Goal: Task Accomplishment & Management: Use online tool/utility

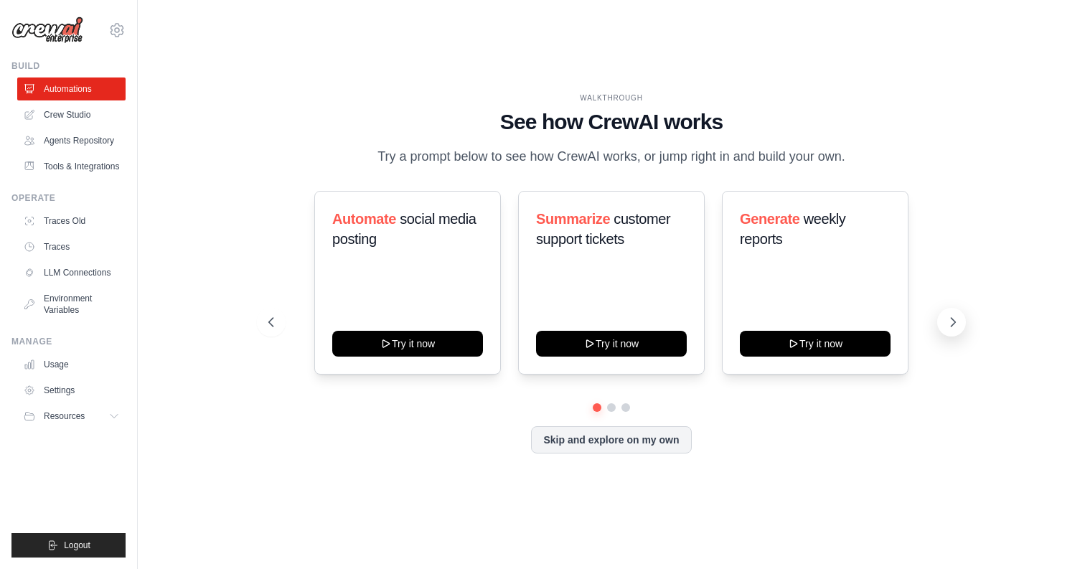
click at [948, 321] on icon at bounding box center [953, 322] width 14 height 14
click at [950, 321] on icon at bounding box center [953, 322] width 14 height 14
click at [77, 119] on link "Crew Studio" at bounding box center [73, 114] width 108 height 23
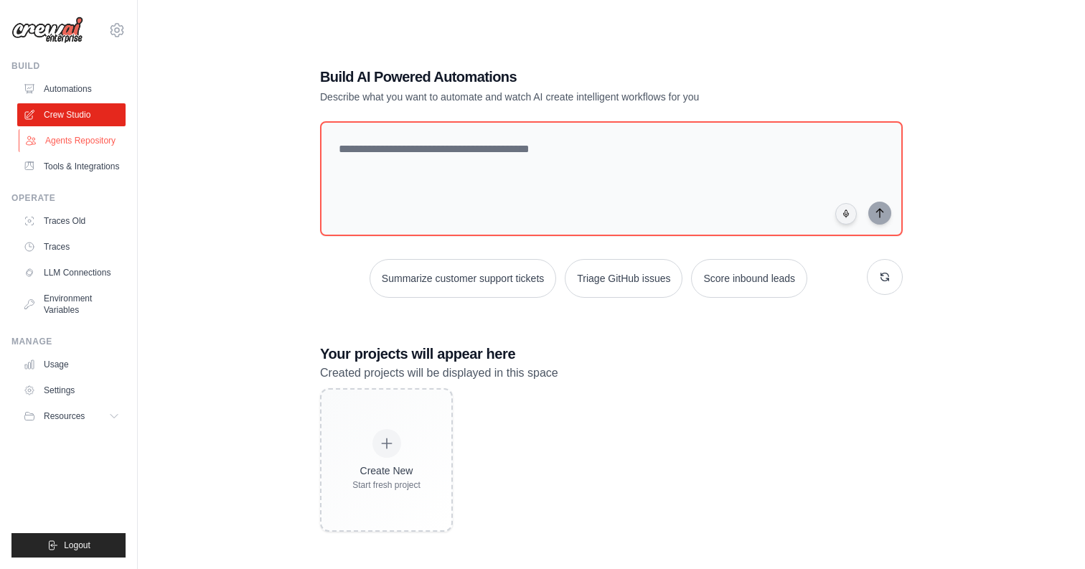
click at [92, 134] on link "Agents Repository" at bounding box center [73, 140] width 108 height 23
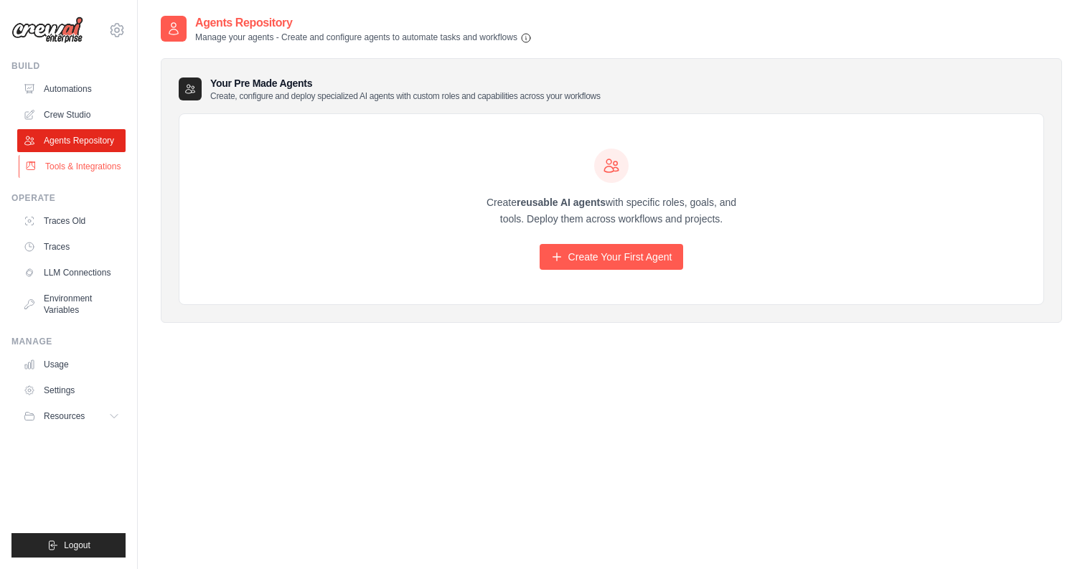
click at [89, 168] on link "Tools & Integrations" at bounding box center [73, 166] width 108 height 23
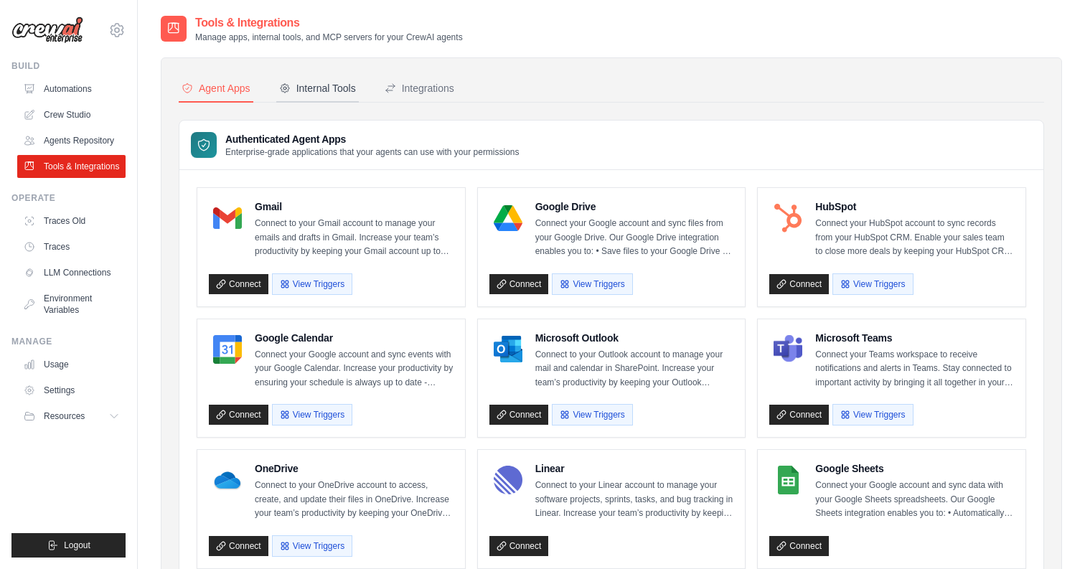
click at [320, 93] on div "Internal Tools" at bounding box center [317, 88] width 77 height 14
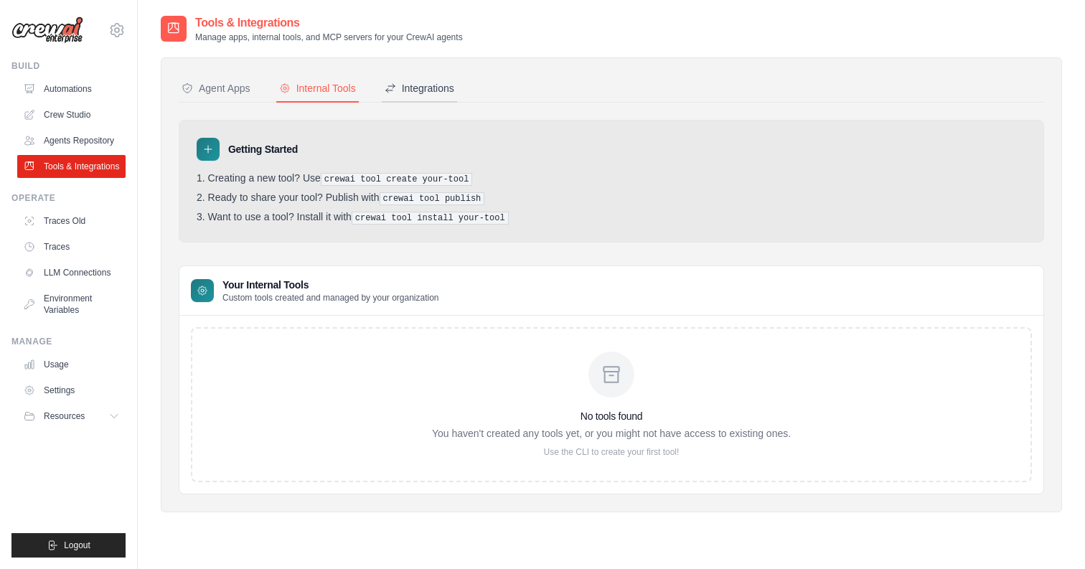
click at [428, 96] on button "Integrations" at bounding box center [419, 88] width 75 height 27
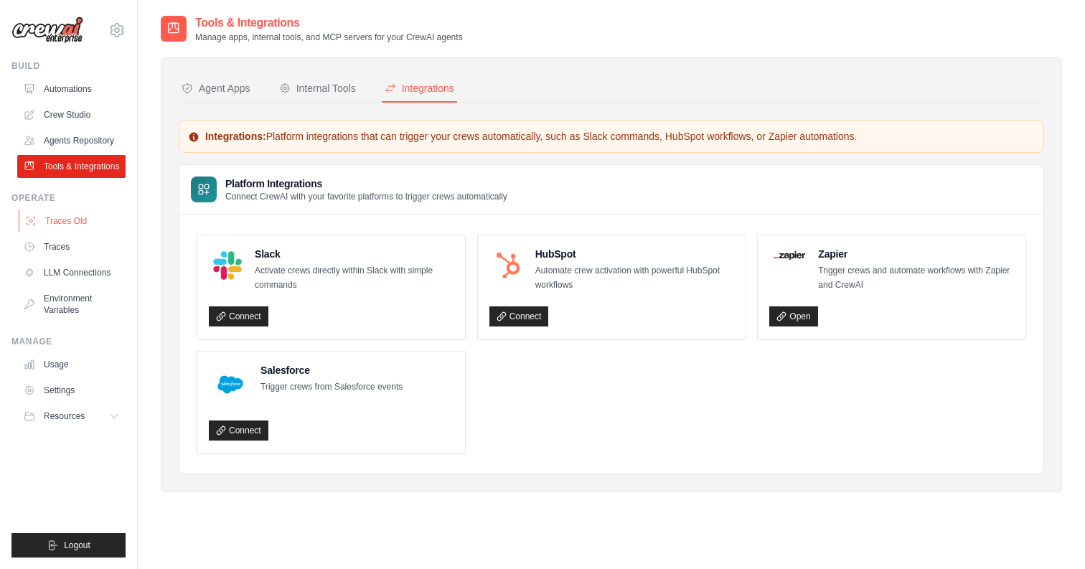
click at [56, 224] on link "Traces Old" at bounding box center [73, 220] width 108 height 23
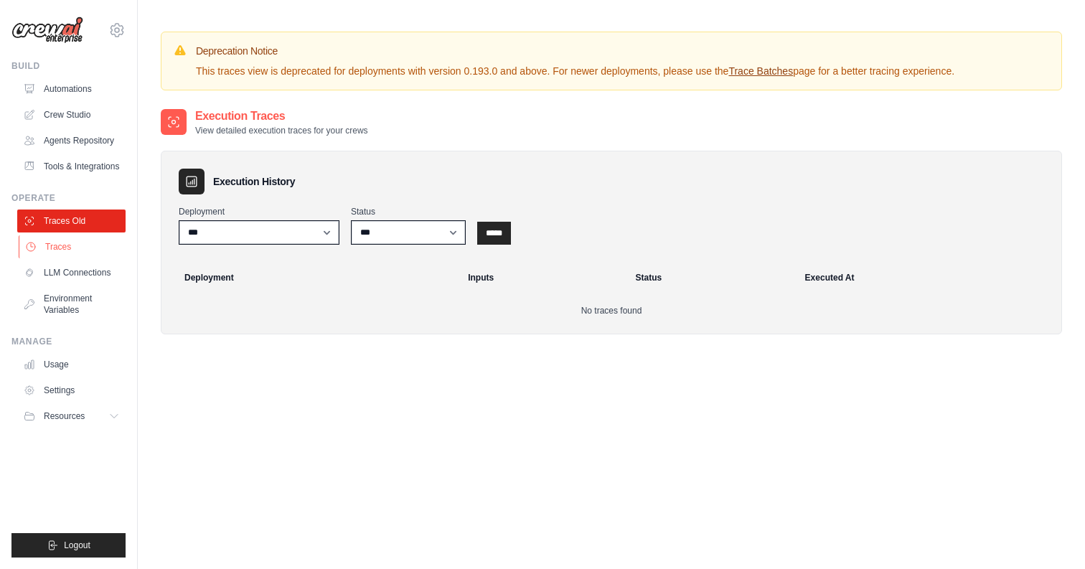
click at [56, 248] on link "Traces" at bounding box center [73, 246] width 108 height 23
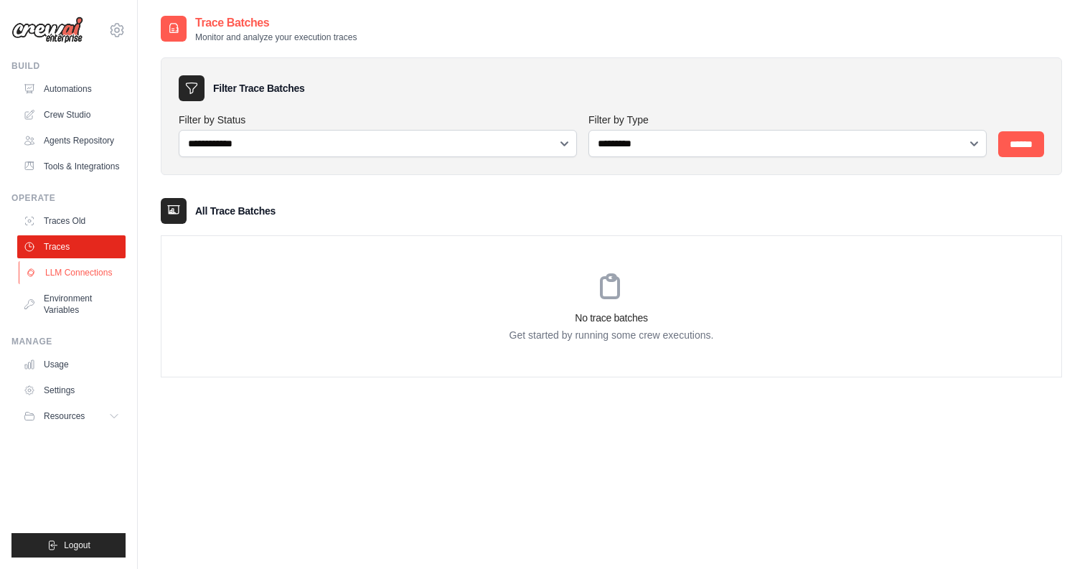
click at [59, 270] on link "LLM Connections" at bounding box center [73, 272] width 108 height 23
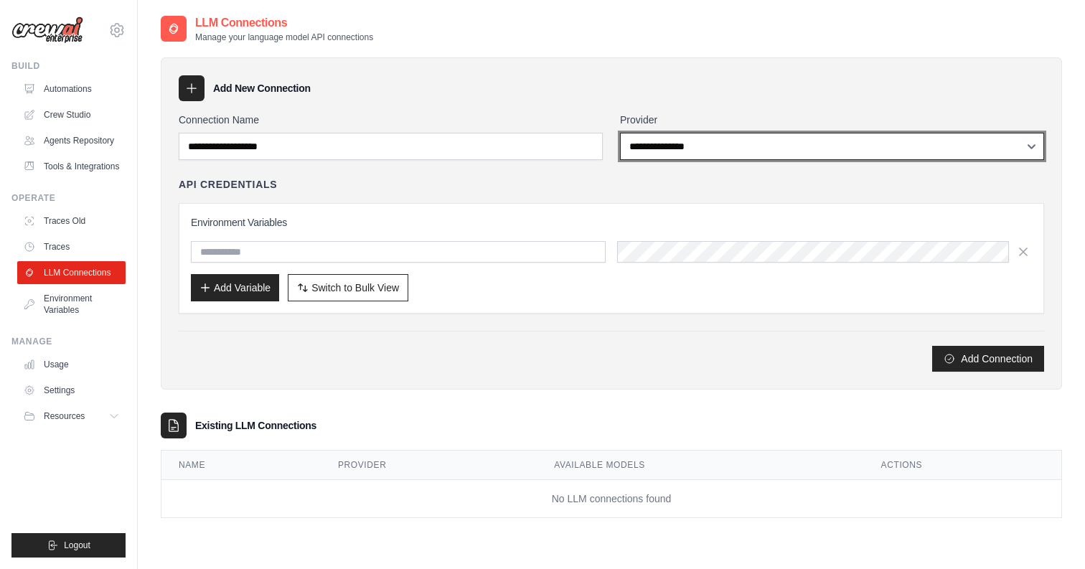
click at [692, 156] on select "**********" at bounding box center [832, 146] width 424 height 27
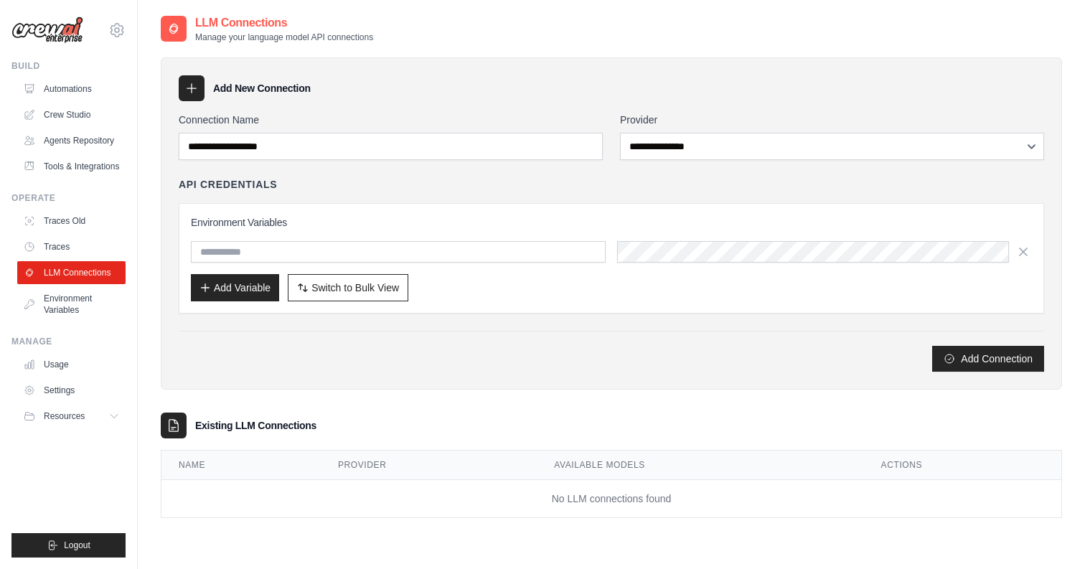
click at [601, 388] on div "**********" at bounding box center [611, 223] width 901 height 332
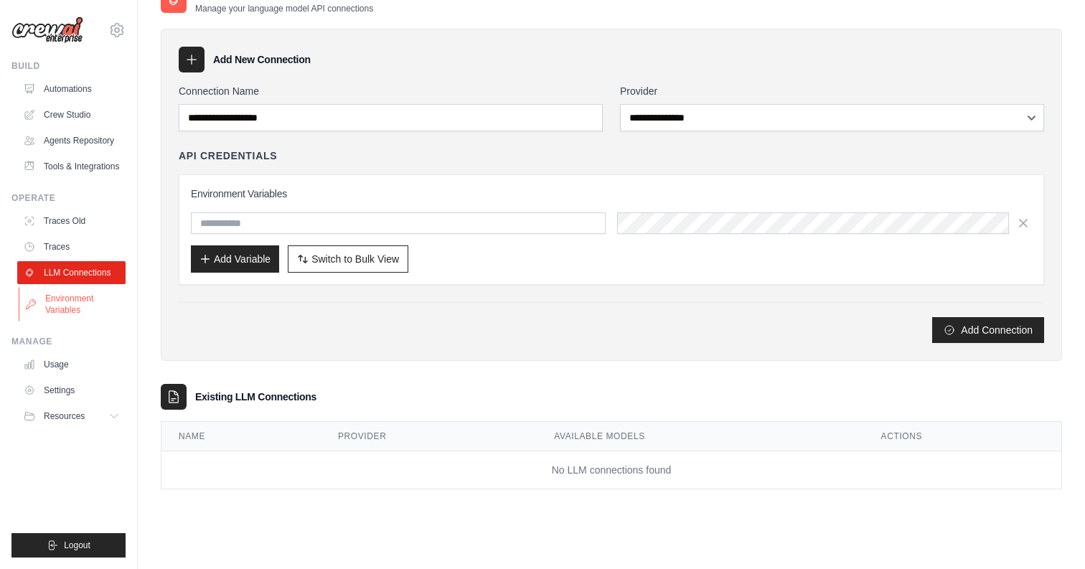
click at [54, 301] on link "Environment Variables" at bounding box center [73, 304] width 108 height 34
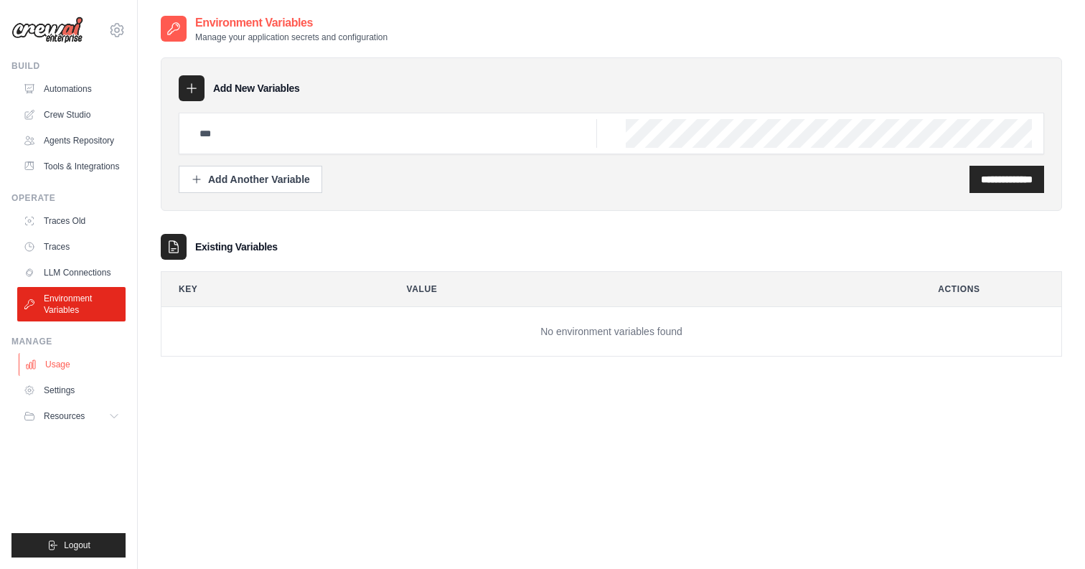
click at [83, 365] on link "Usage" at bounding box center [73, 364] width 108 height 23
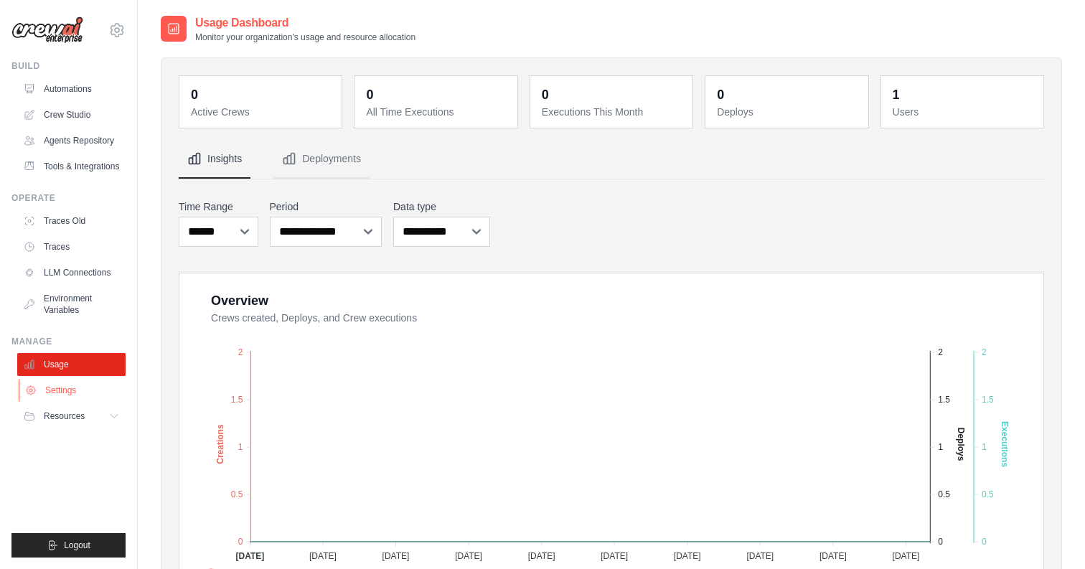
click at [65, 395] on link "Settings" at bounding box center [73, 390] width 108 height 23
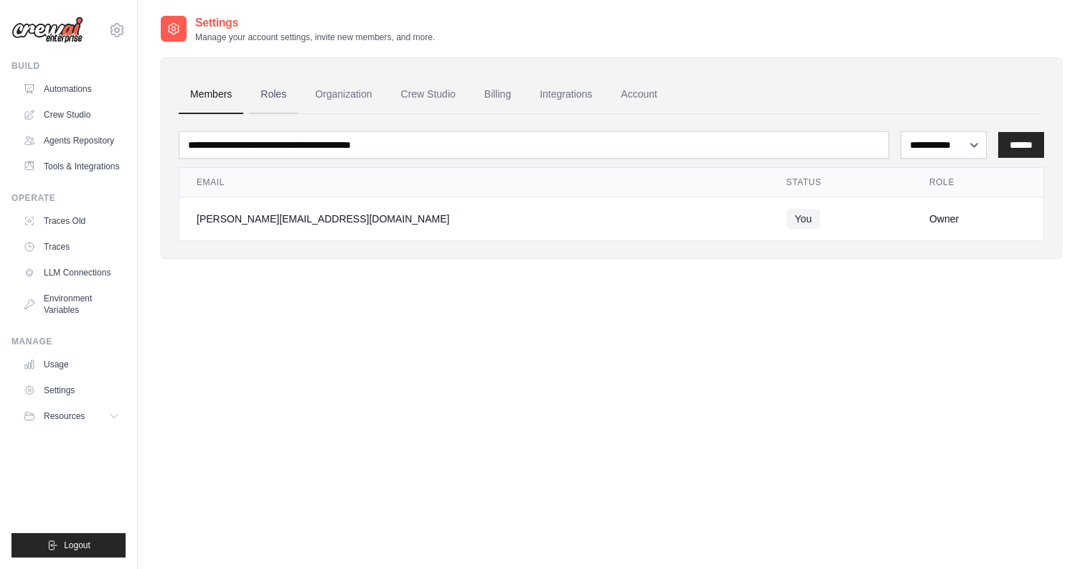
click at [278, 97] on link "Roles" at bounding box center [273, 94] width 49 height 39
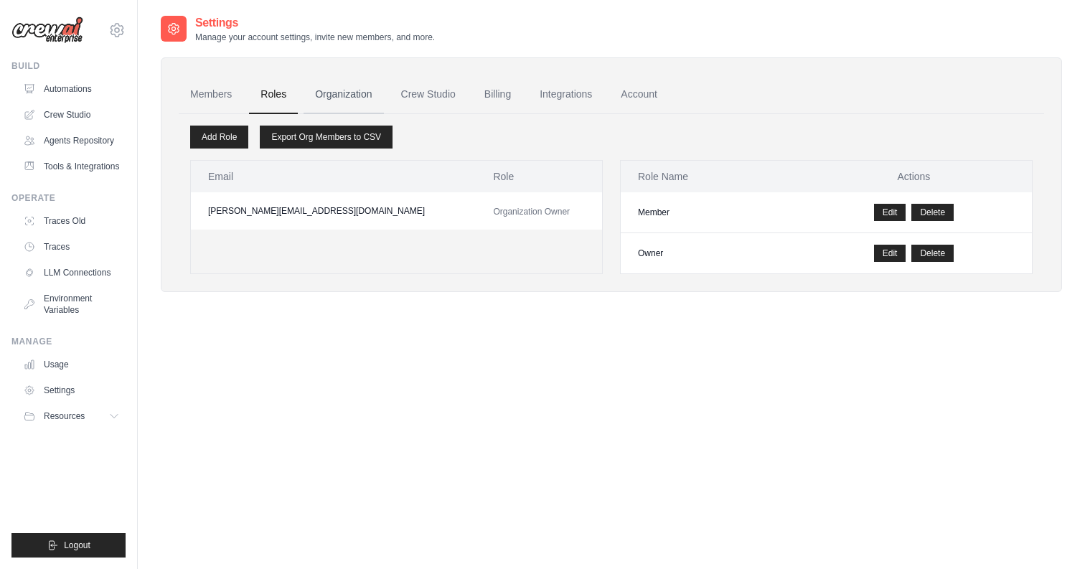
click at [379, 88] on link "Organization" at bounding box center [343, 94] width 80 height 39
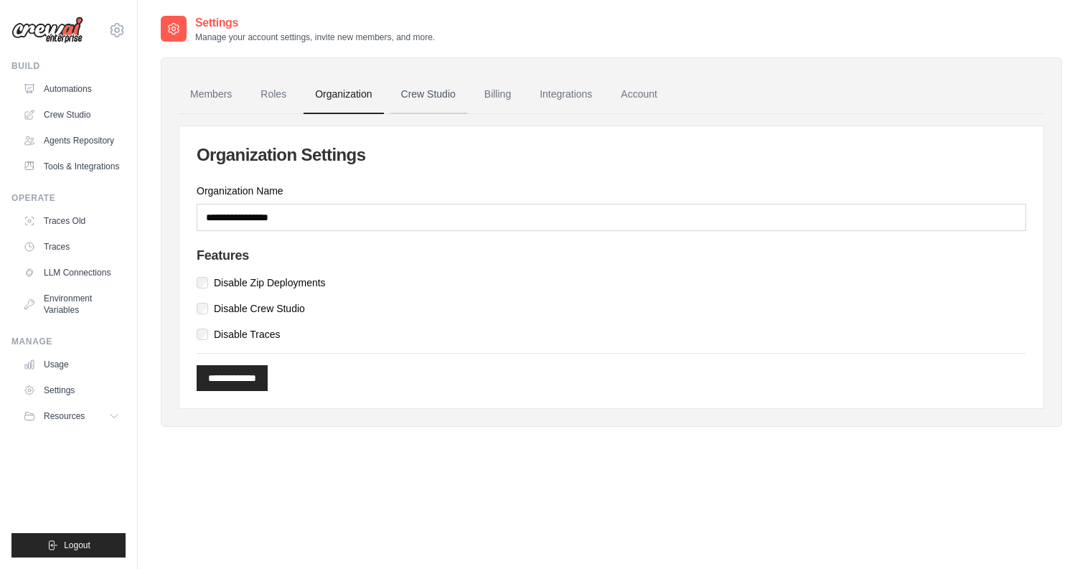
click at [428, 98] on link "Crew Studio" at bounding box center [428, 94] width 77 height 39
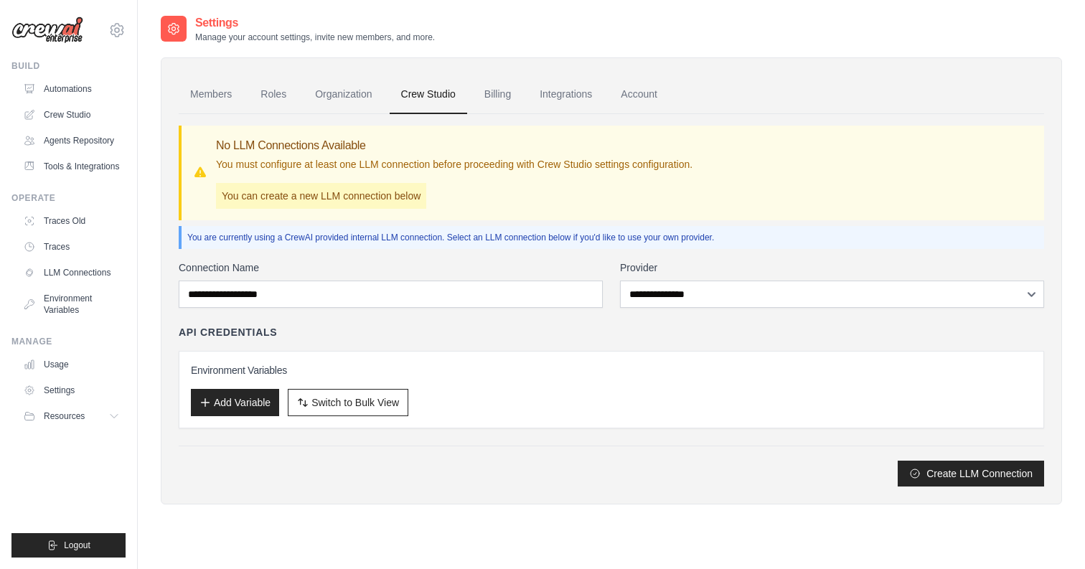
click at [496, 103] on link "Billing" at bounding box center [498, 94] width 50 height 39
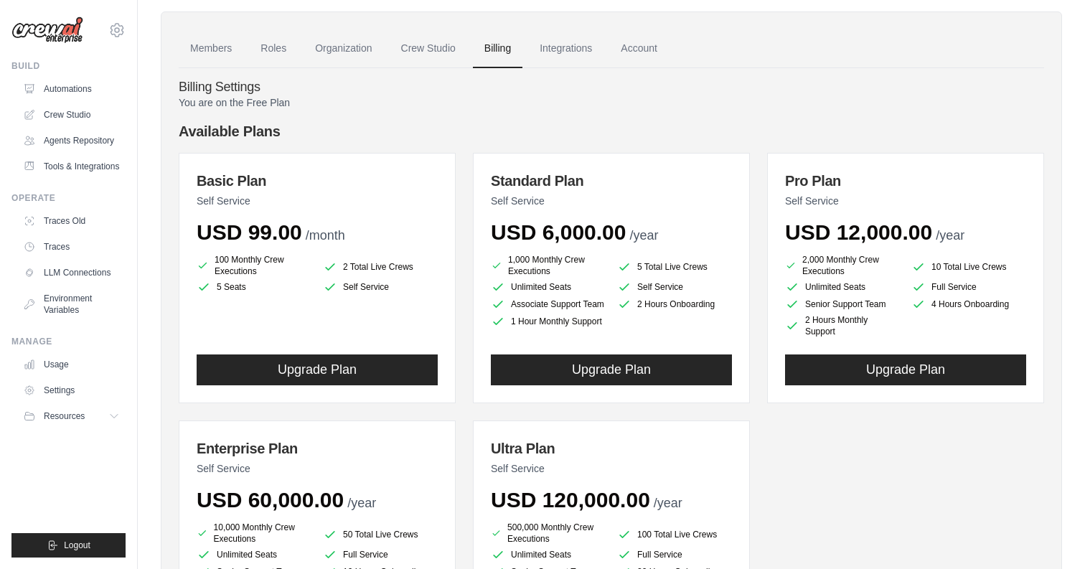
scroll to position [37, 0]
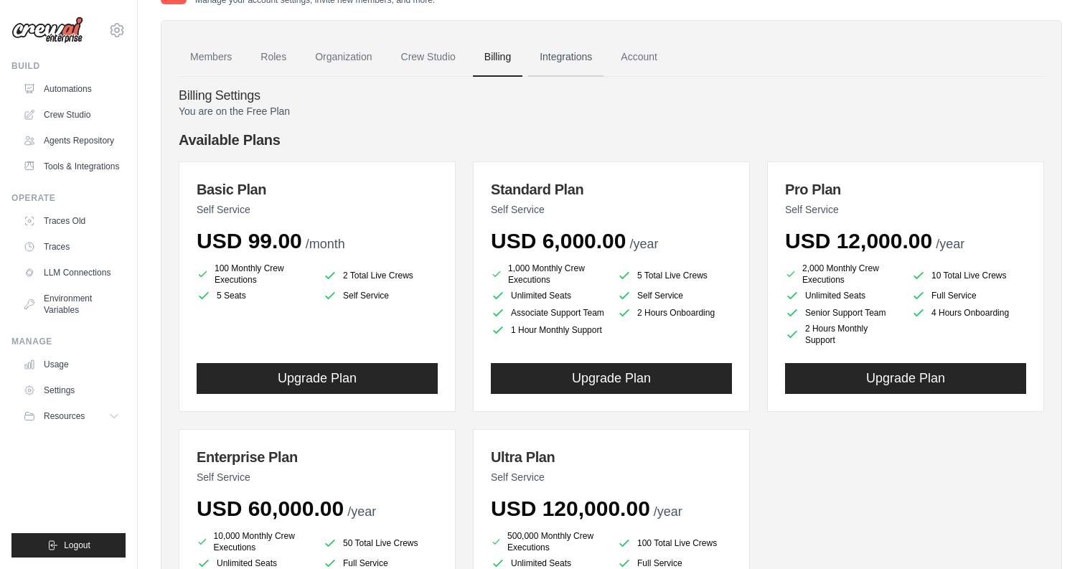
click at [560, 54] on link "Integrations" at bounding box center [565, 57] width 75 height 39
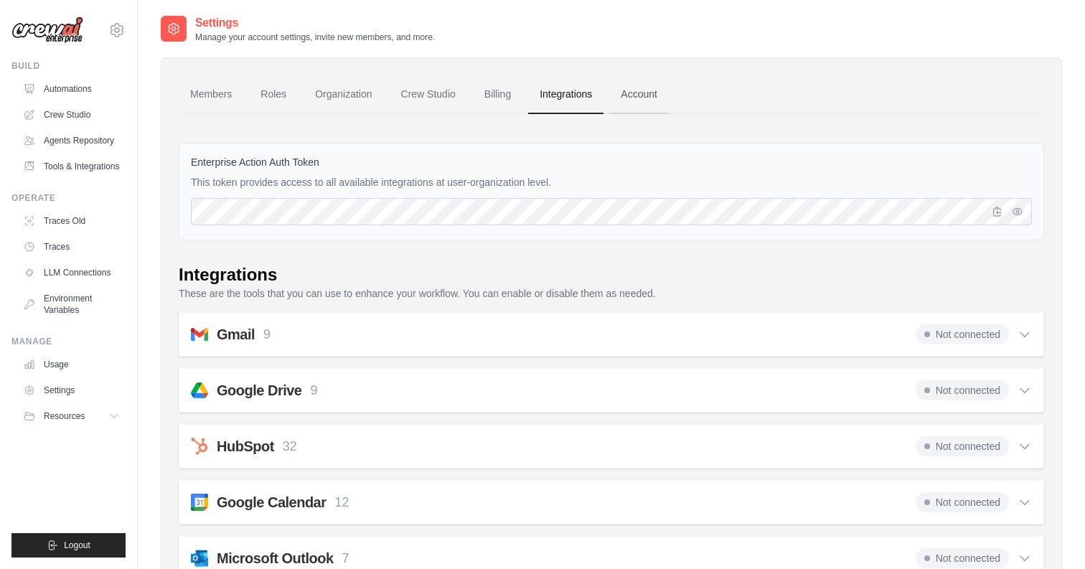
click at [647, 106] on link "Account" at bounding box center [639, 94] width 60 height 39
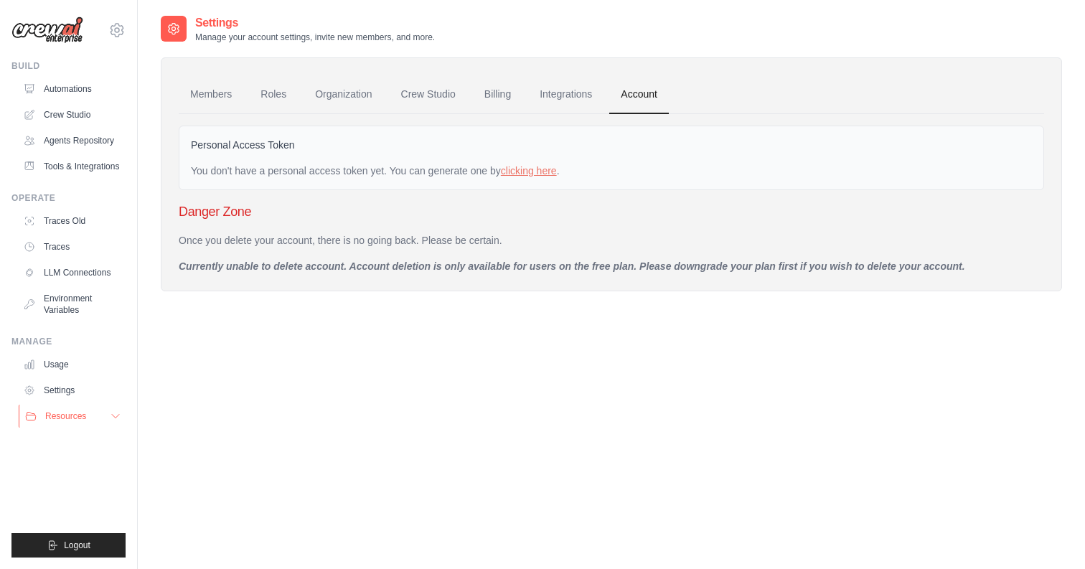
click at [93, 425] on button "Resources" at bounding box center [73, 416] width 108 height 23
click at [116, 38] on icon at bounding box center [116, 30] width 17 height 17
click at [139, 88] on span "Settings" at bounding box center [177, 89] width 113 height 14
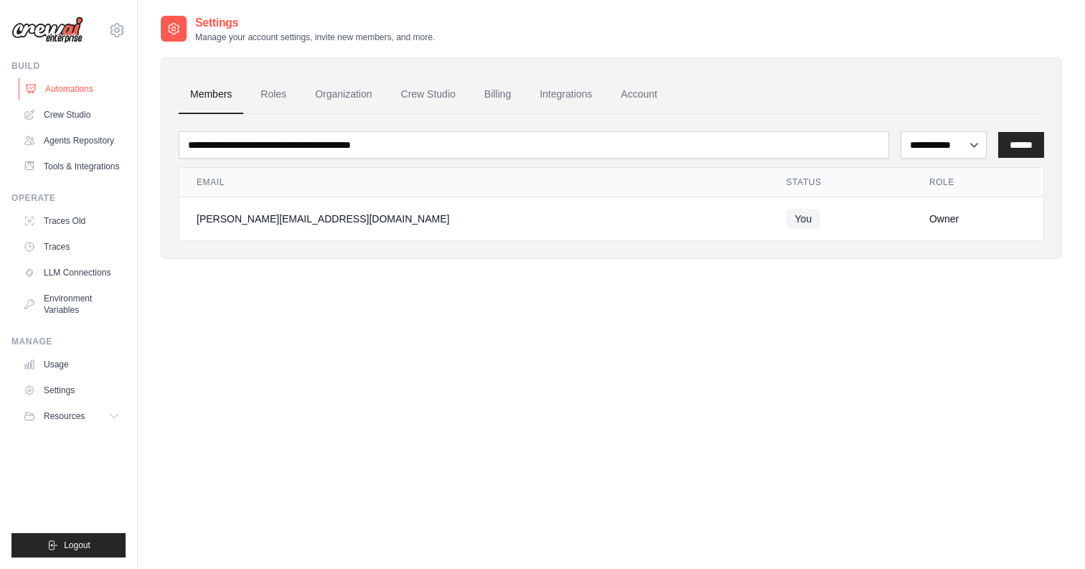
click at [73, 90] on link "Automations" at bounding box center [73, 88] width 108 height 23
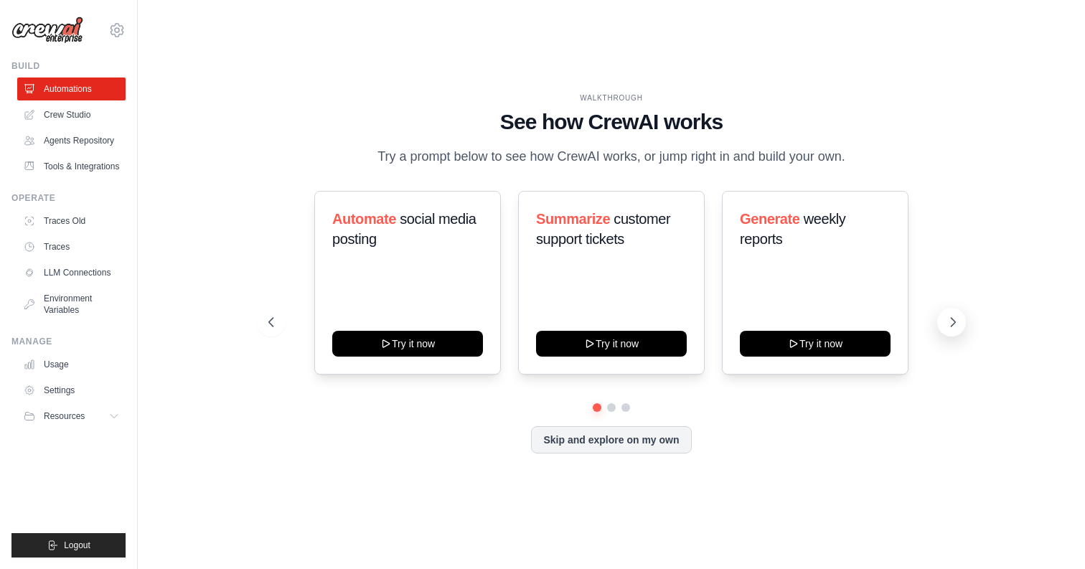
click at [948, 324] on icon at bounding box center [953, 322] width 14 height 14
click at [582, 219] on span "Process" at bounding box center [563, 219] width 54 height 16
click at [637, 327] on div "Process invoices automatically Try it now" at bounding box center [611, 283] width 187 height 184
click at [637, 328] on div "Process invoices automatically Try it now" at bounding box center [611, 283] width 187 height 184
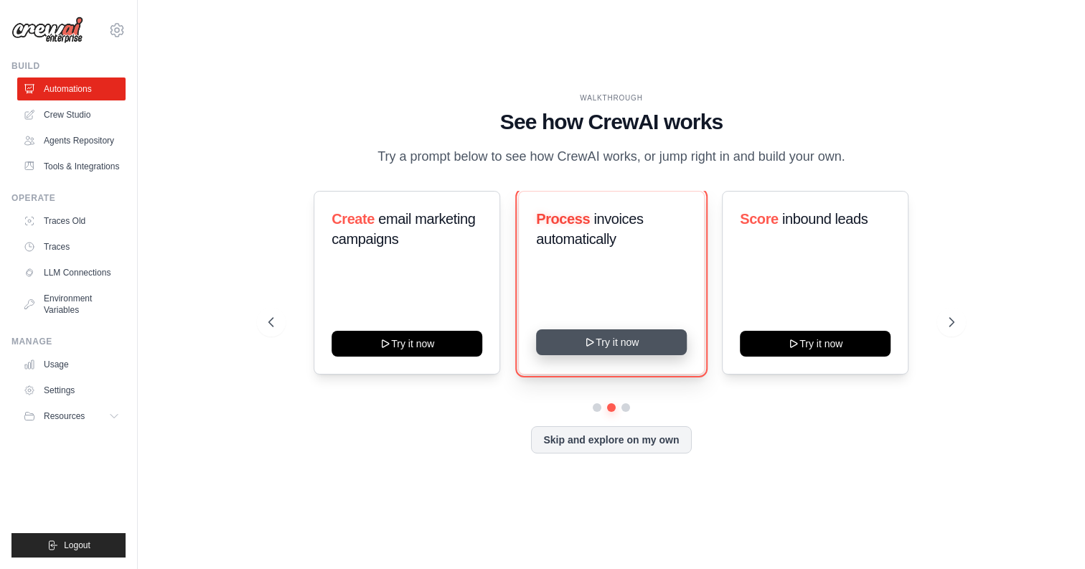
click at [623, 345] on button "Try it now" at bounding box center [611, 342] width 151 height 26
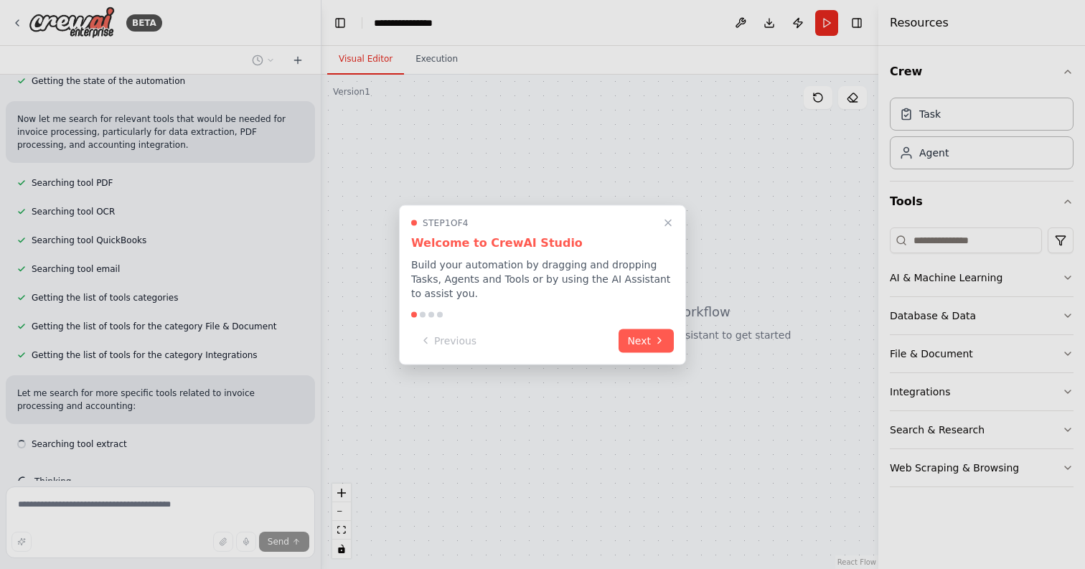
scroll to position [250, 0]
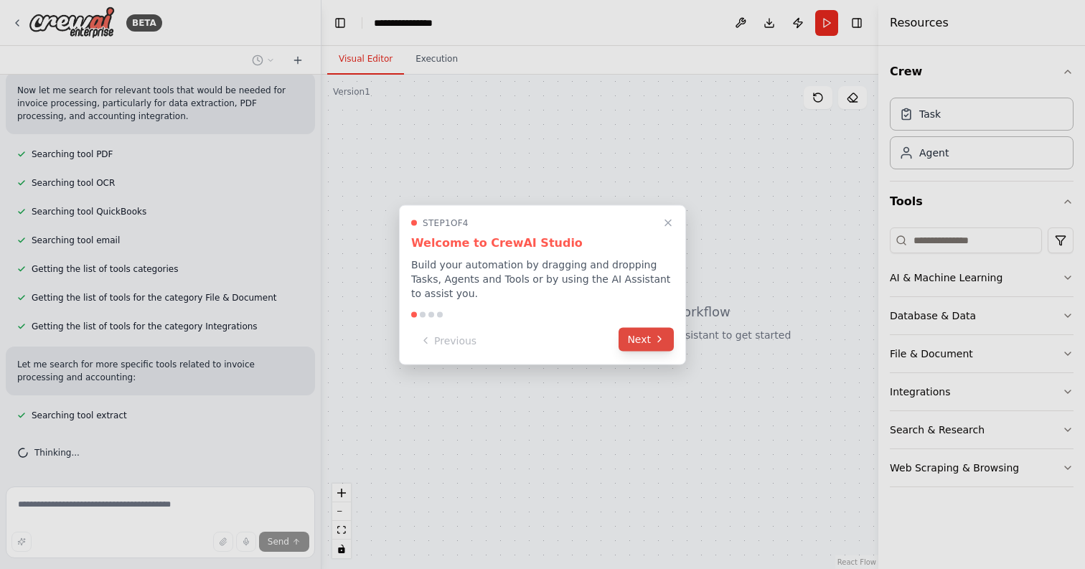
click at [644, 345] on button "Next" at bounding box center [645, 339] width 55 height 24
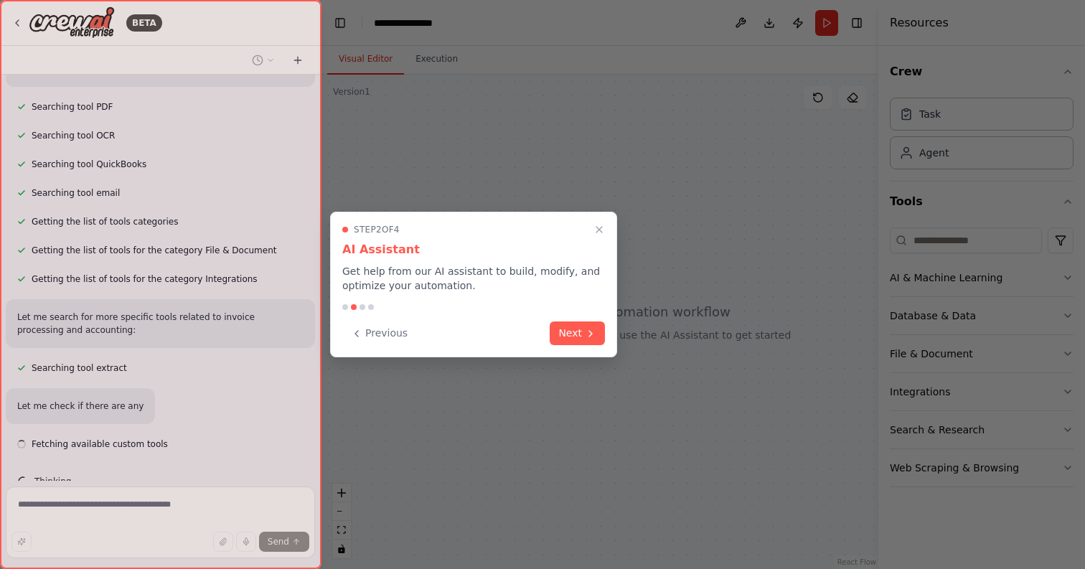
scroll to position [326, 0]
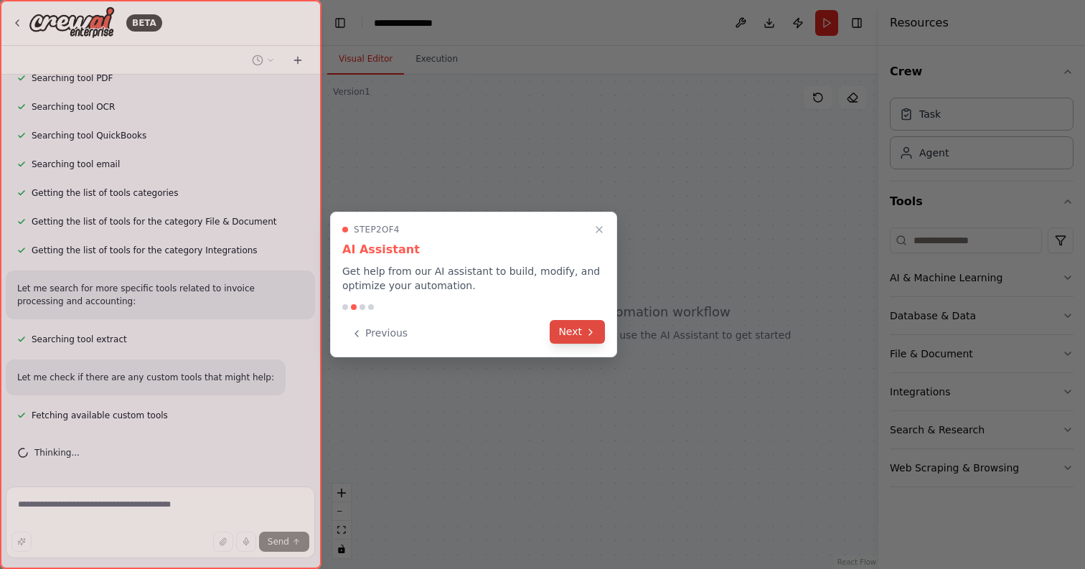
click at [594, 335] on icon at bounding box center [590, 331] width 11 height 11
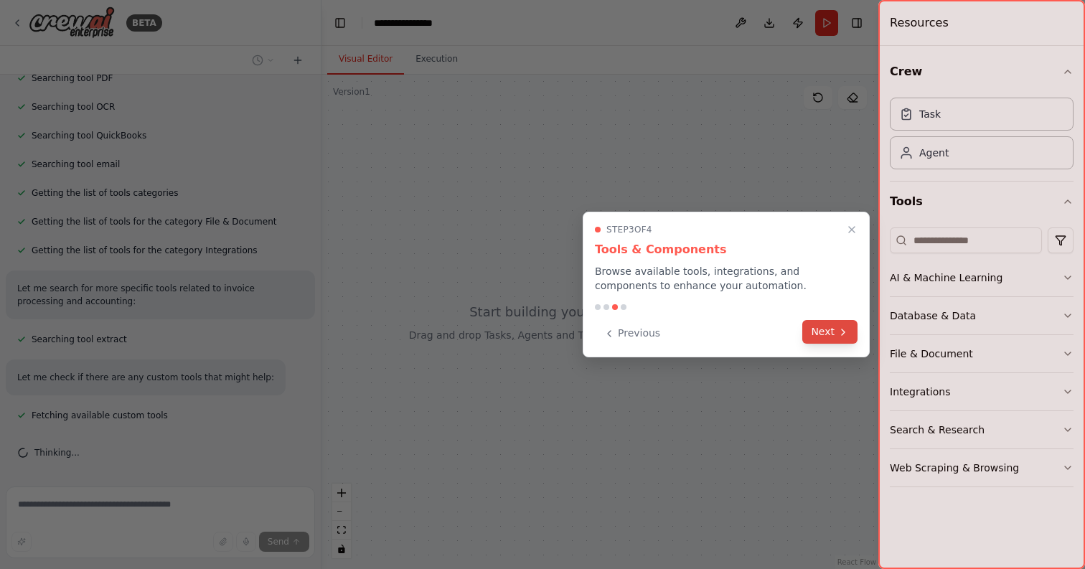
click at [831, 340] on button "Next" at bounding box center [829, 332] width 55 height 24
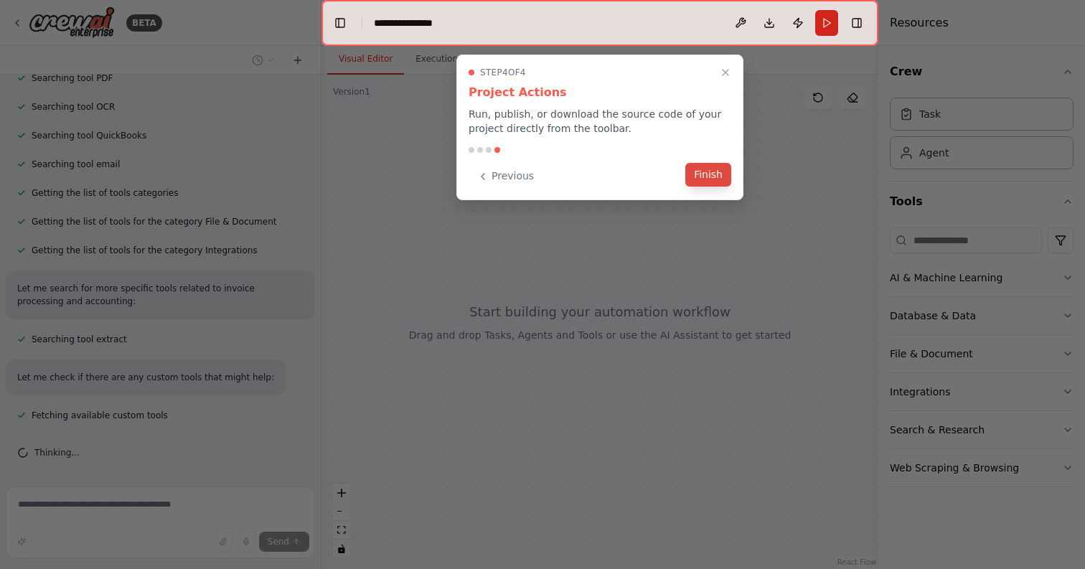
click at [706, 178] on button "Finish" at bounding box center [708, 175] width 46 height 24
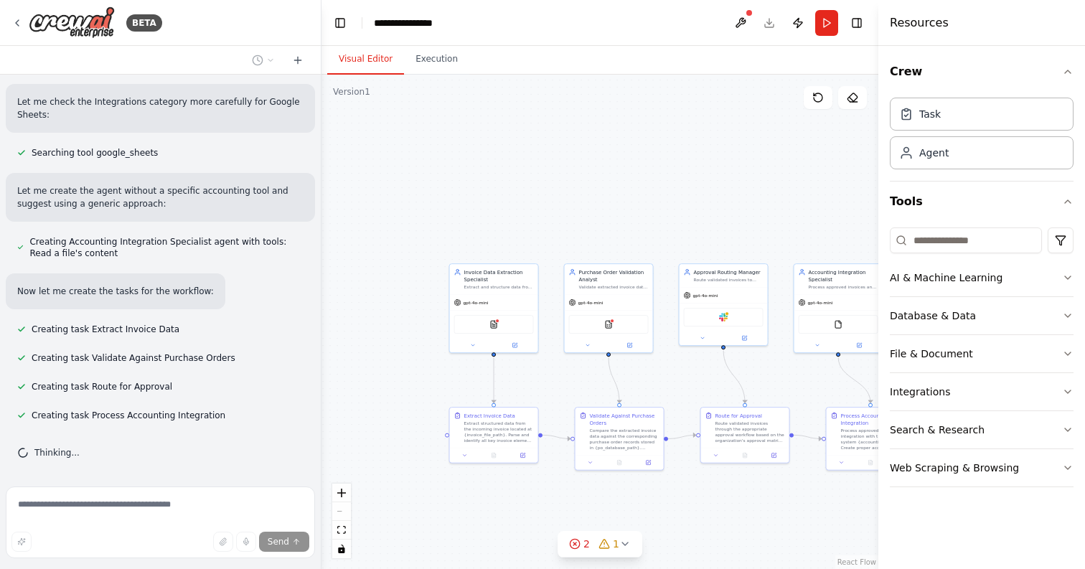
scroll to position [1225, 0]
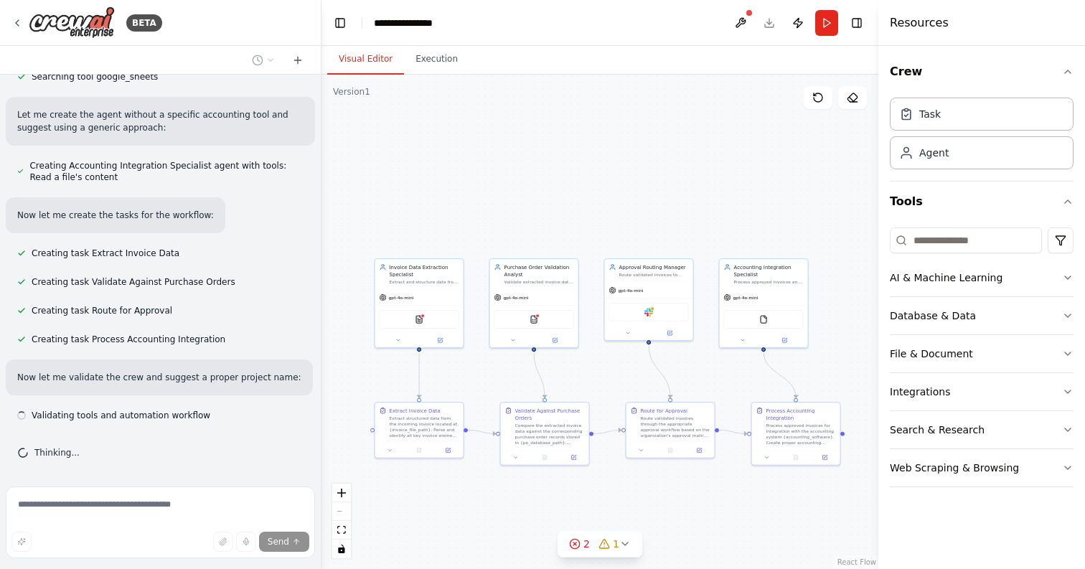
drag, startPoint x: 415, startPoint y: 394, endPoint x: 341, endPoint y: 390, distance: 74.7
click at [341, 389] on div ".deletable-edge-delete-btn { width: 20px; height: 20px; border: 0px solid #ffff…" at bounding box center [599, 322] width 557 height 494
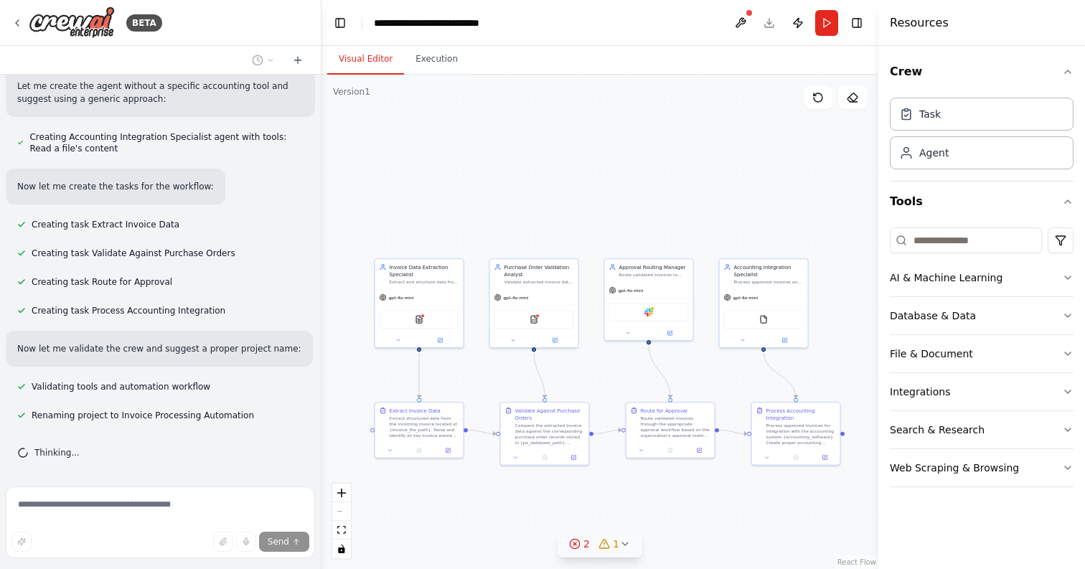
click at [625, 544] on icon at bounding box center [625, 543] width 6 height 3
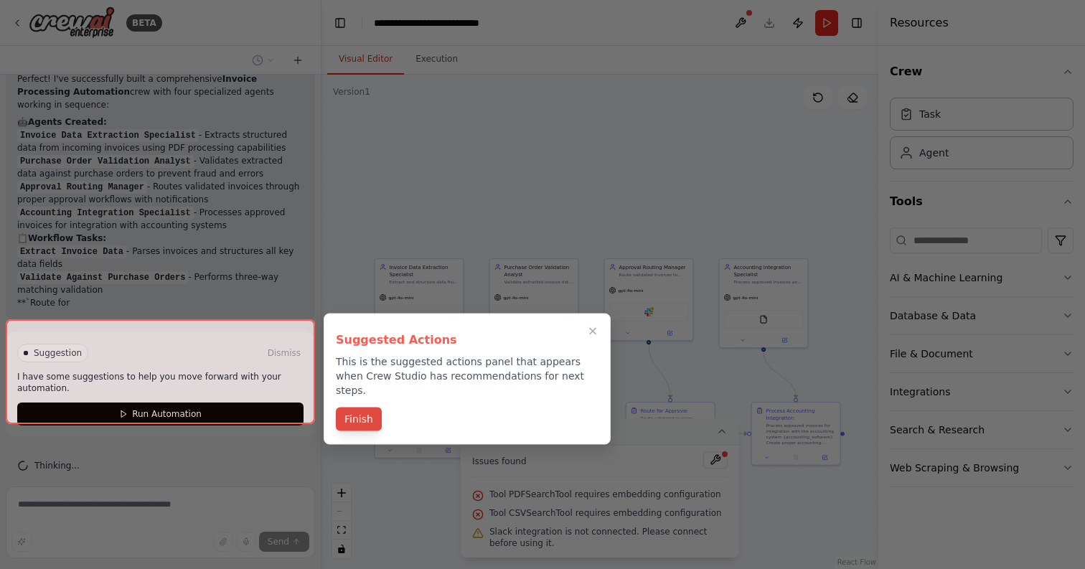
click at [368, 407] on button "Finish" at bounding box center [359, 419] width 46 height 24
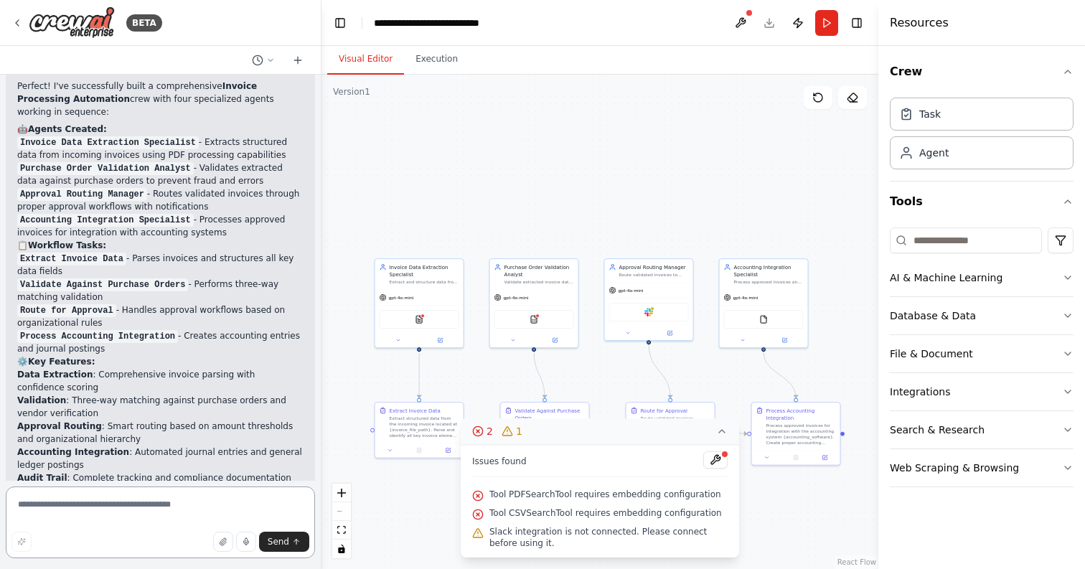
scroll to position [1630, 0]
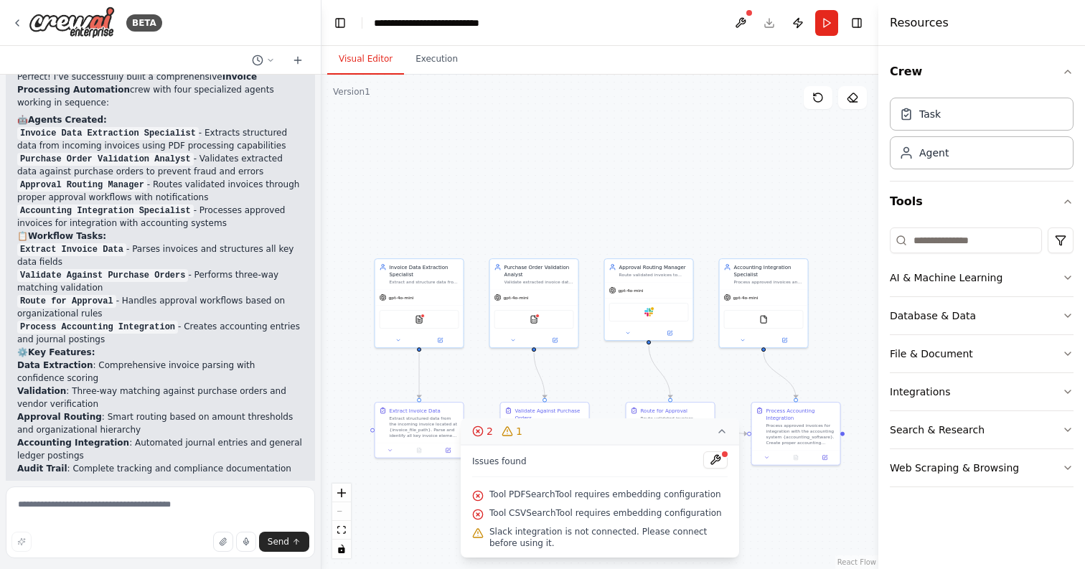
click at [400, 161] on div ".deletable-edge-delete-btn { width: 20px; height: 20px; border: 0px solid #ffff…" at bounding box center [599, 322] width 557 height 494
click at [722, 432] on icon at bounding box center [721, 430] width 11 height 11
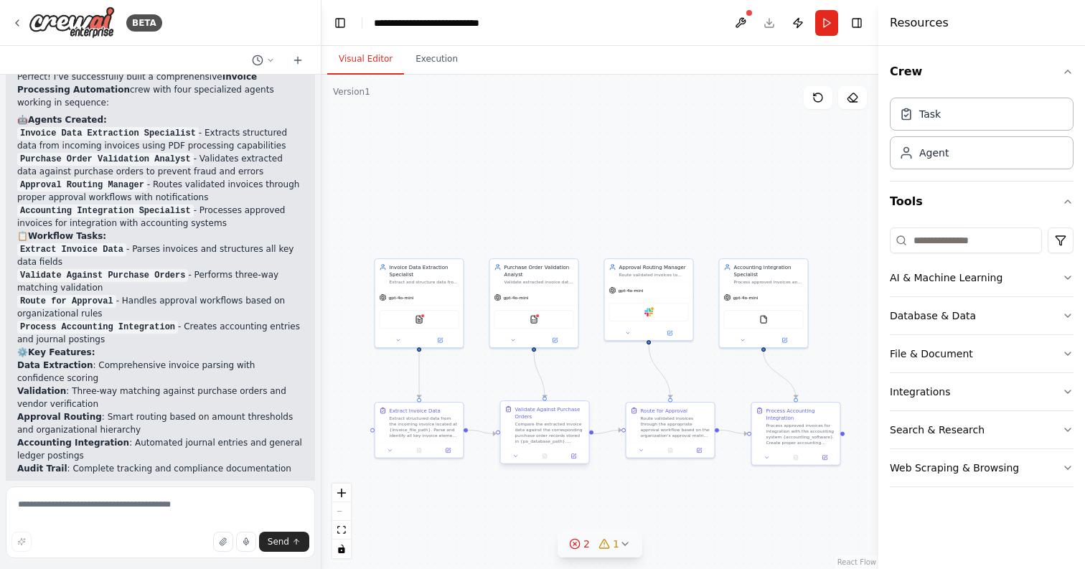
click at [542, 421] on div "Compare the extracted invoice data against the corresponding purchase order rec…" at bounding box center [550, 432] width 70 height 23
click at [574, 456] on icon at bounding box center [574, 455] width 4 height 4
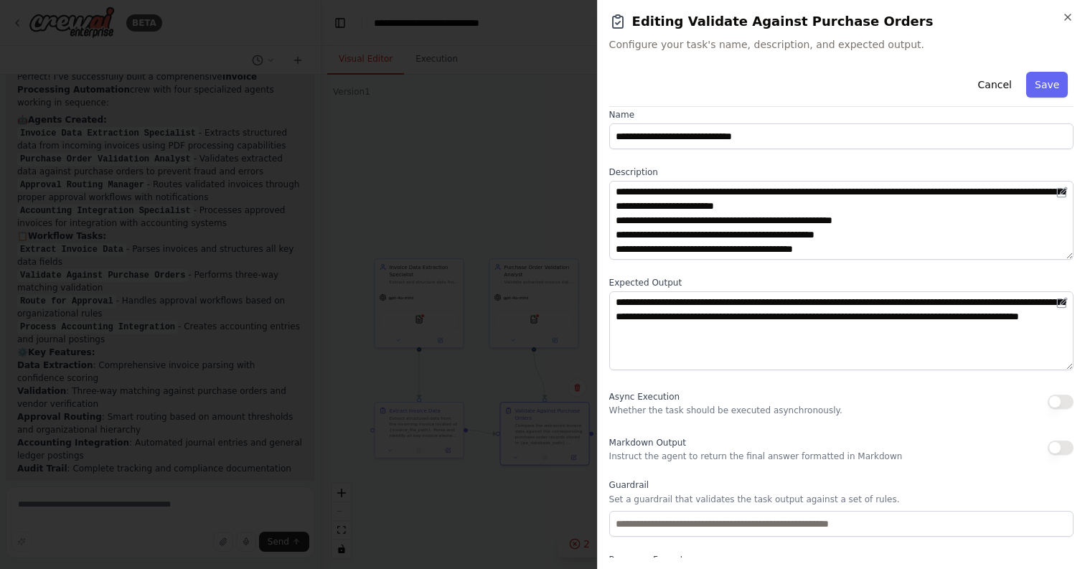
scroll to position [0, 0]
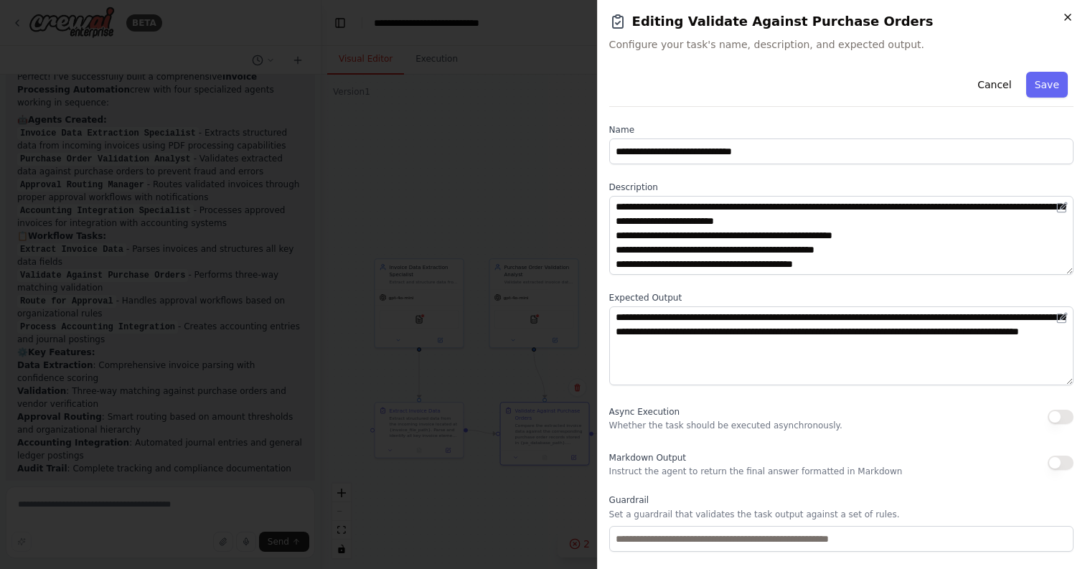
click at [1071, 12] on icon "button" at bounding box center [1067, 16] width 11 height 11
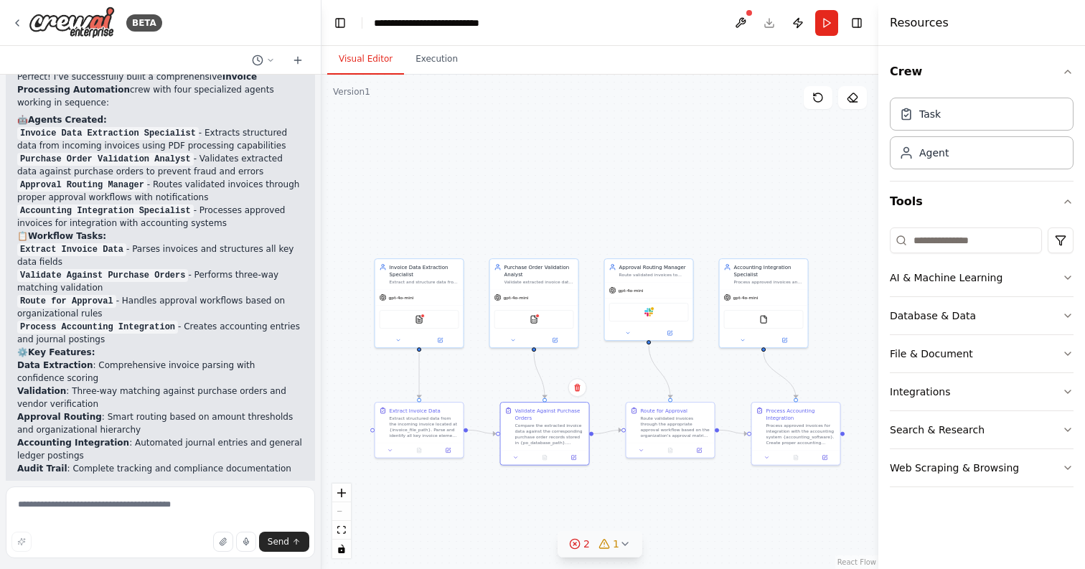
scroll to position [1987, 0]
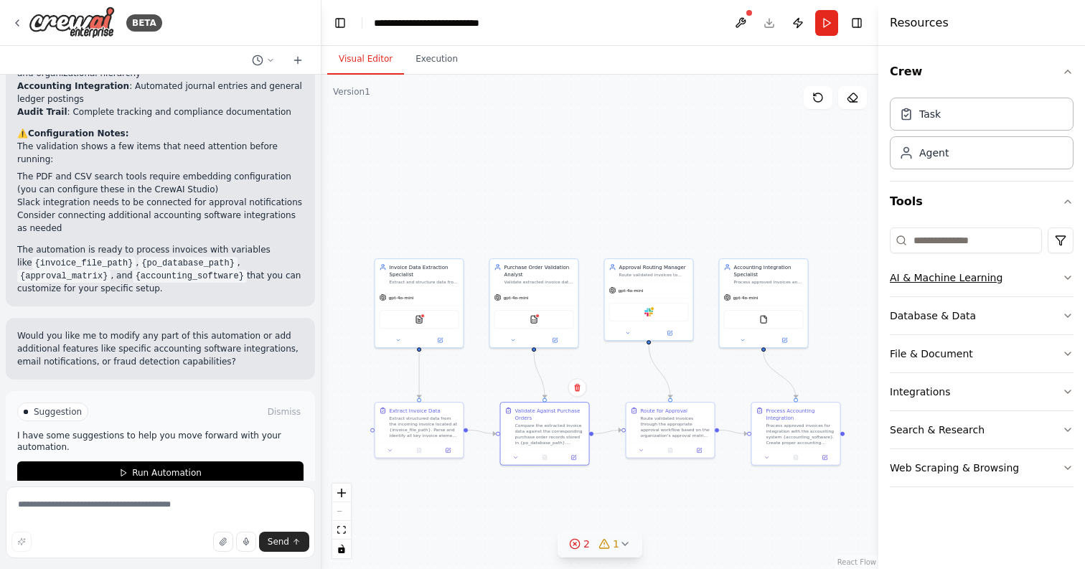
click at [1063, 280] on icon "button" at bounding box center [1067, 277] width 11 height 11
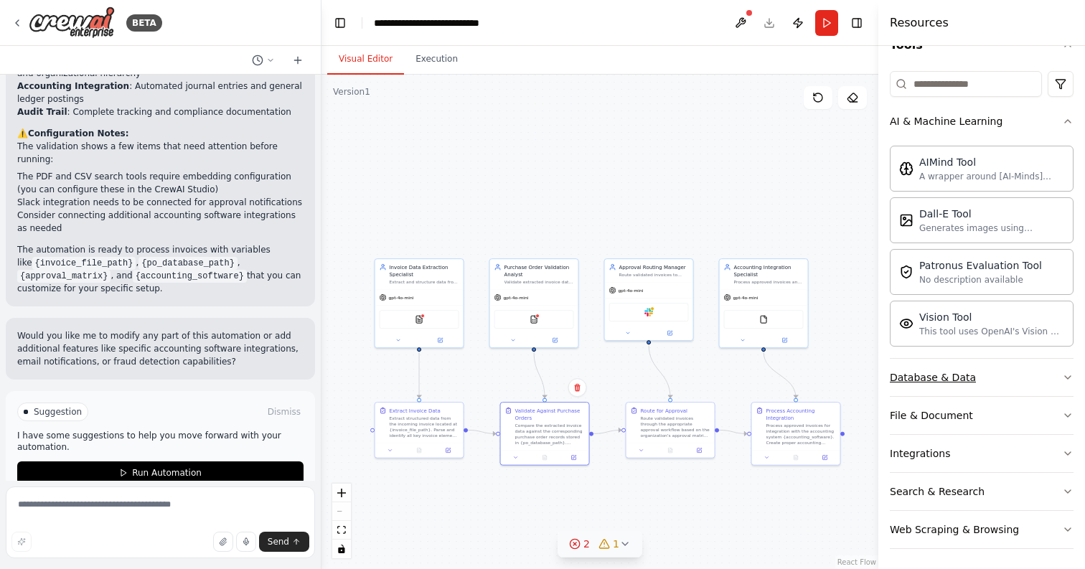
scroll to position [159, 0]
click at [1062, 372] on icon "button" at bounding box center [1067, 374] width 11 height 11
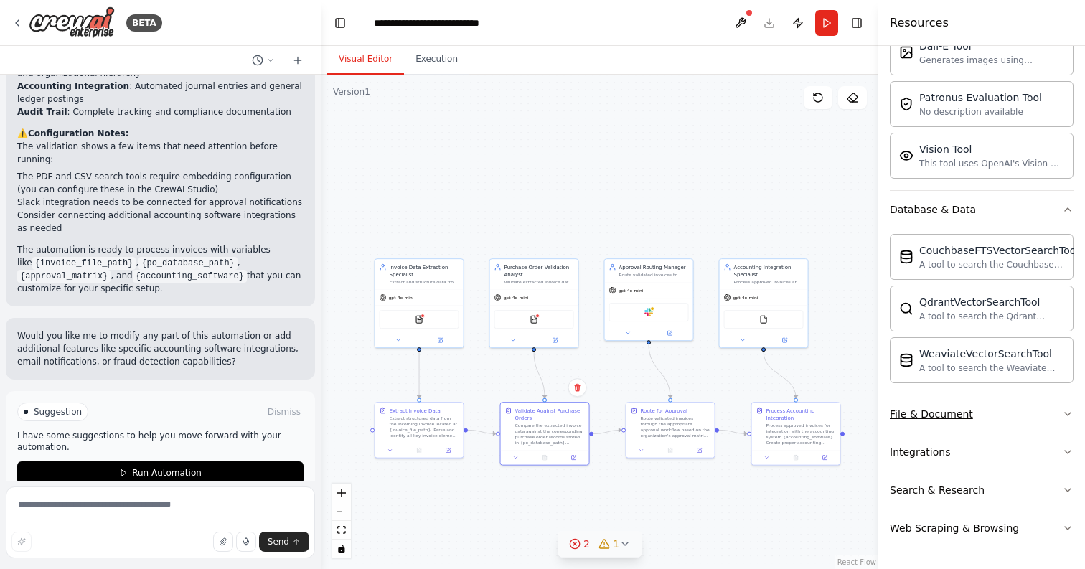
scroll to position [326, 0]
click at [1070, 408] on icon "button" at bounding box center [1067, 412] width 11 height 11
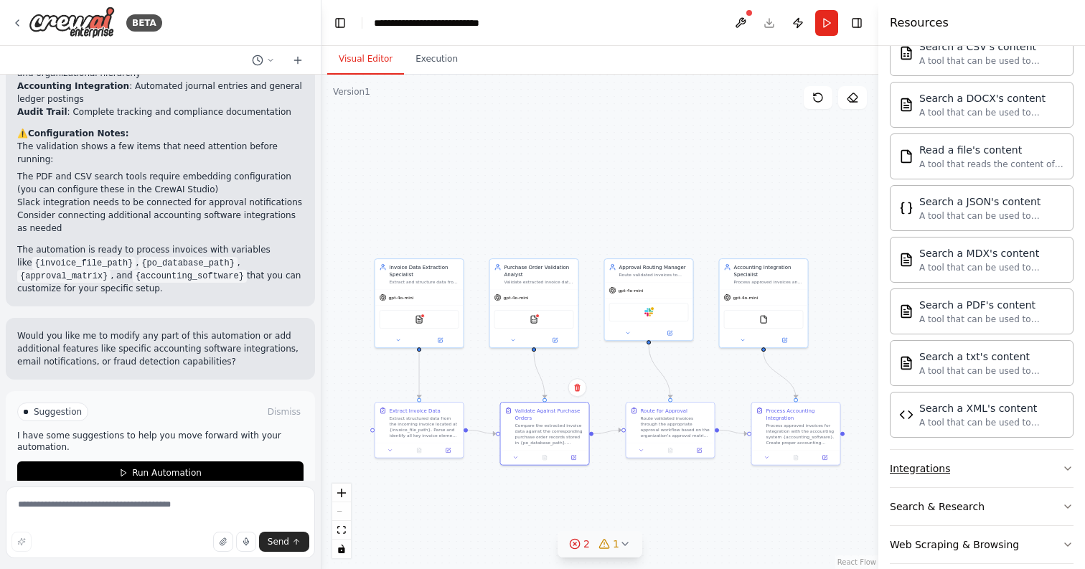
scroll to position [750, 0]
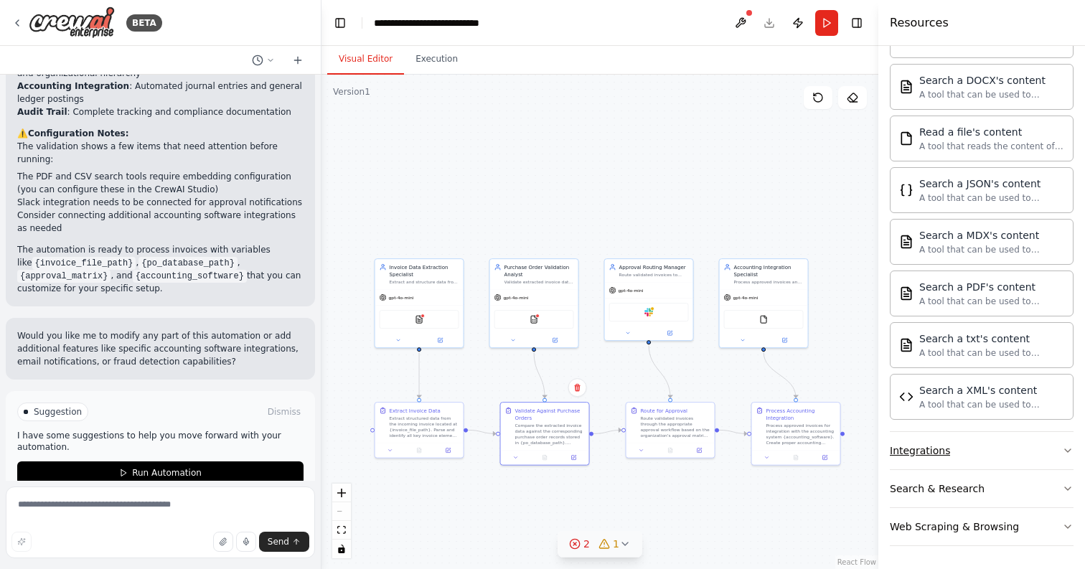
click at [1058, 448] on button "Integrations" at bounding box center [982, 450] width 184 height 37
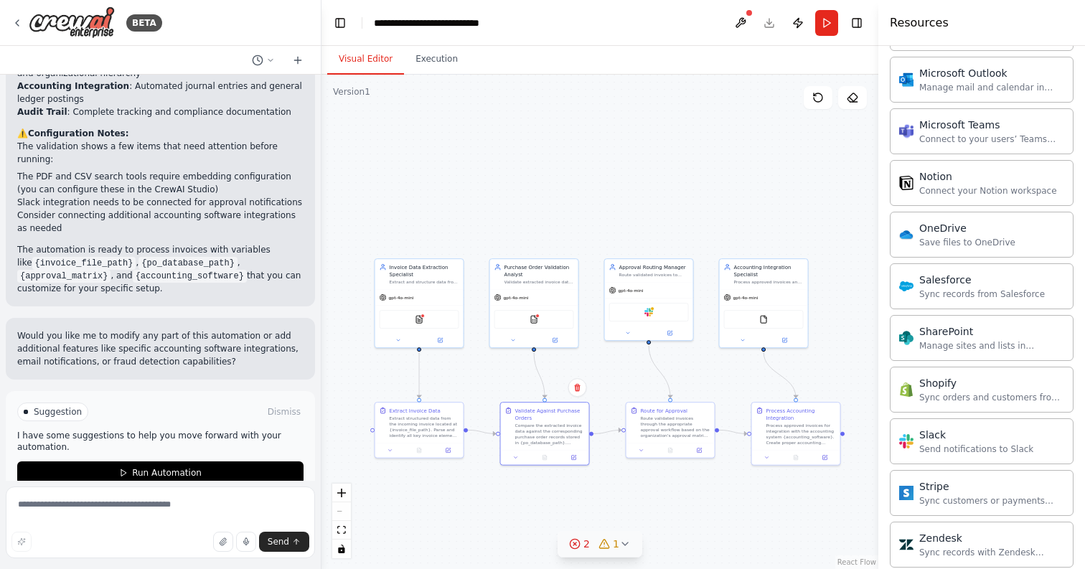
scroll to position [1898, 0]
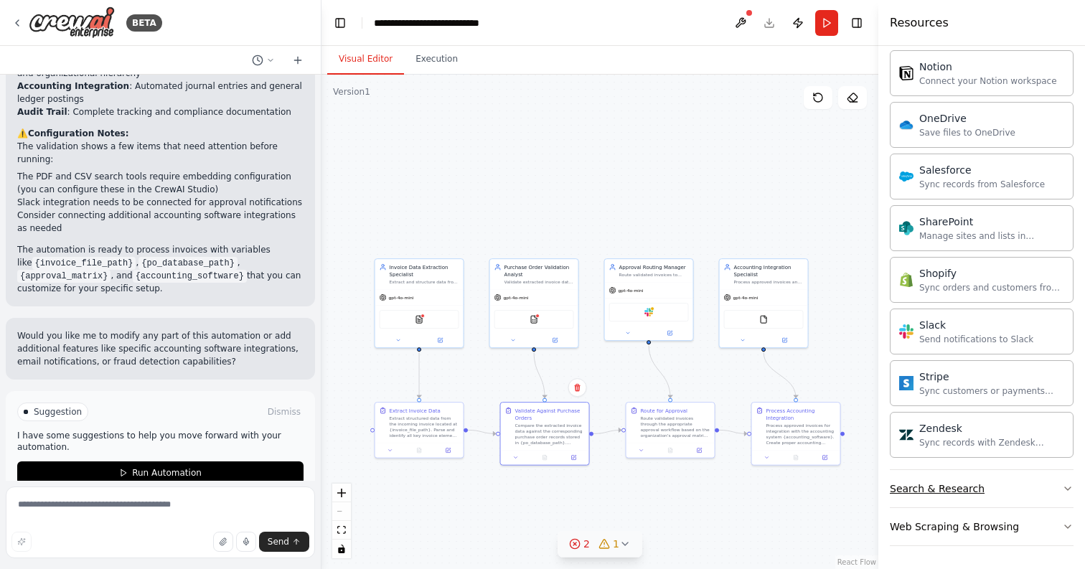
click at [1049, 475] on button "Search & Research" at bounding box center [982, 488] width 184 height 37
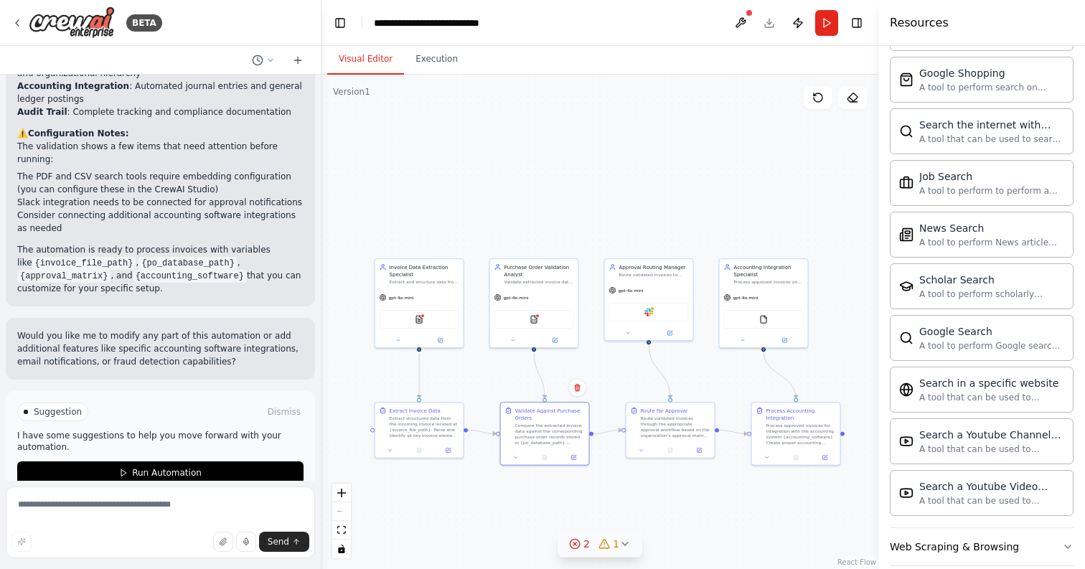
scroll to position [2633, 0]
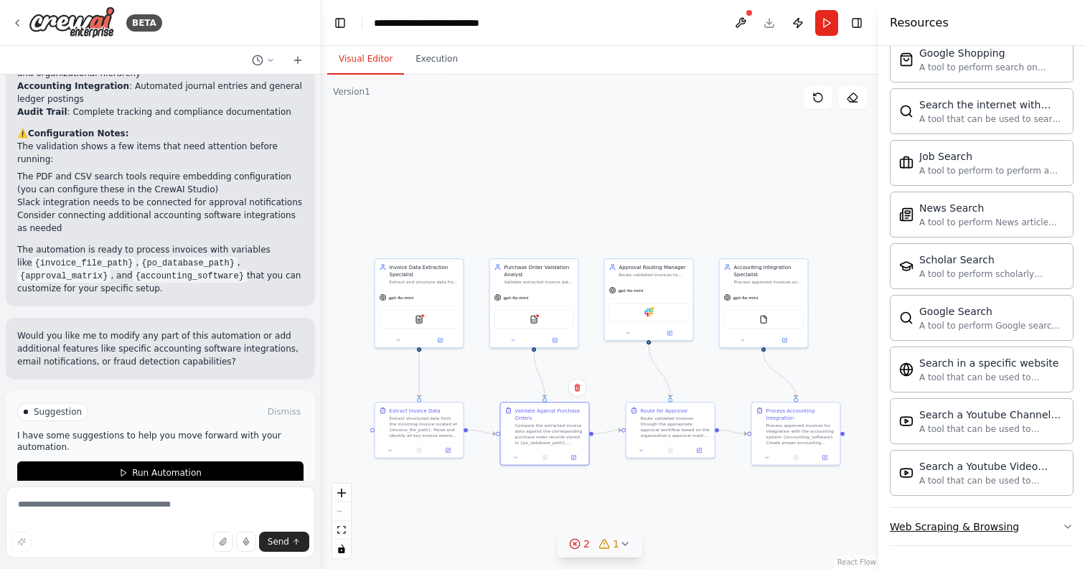
click at [1007, 521] on div "Web Scraping & Browsing" at bounding box center [954, 526] width 129 height 14
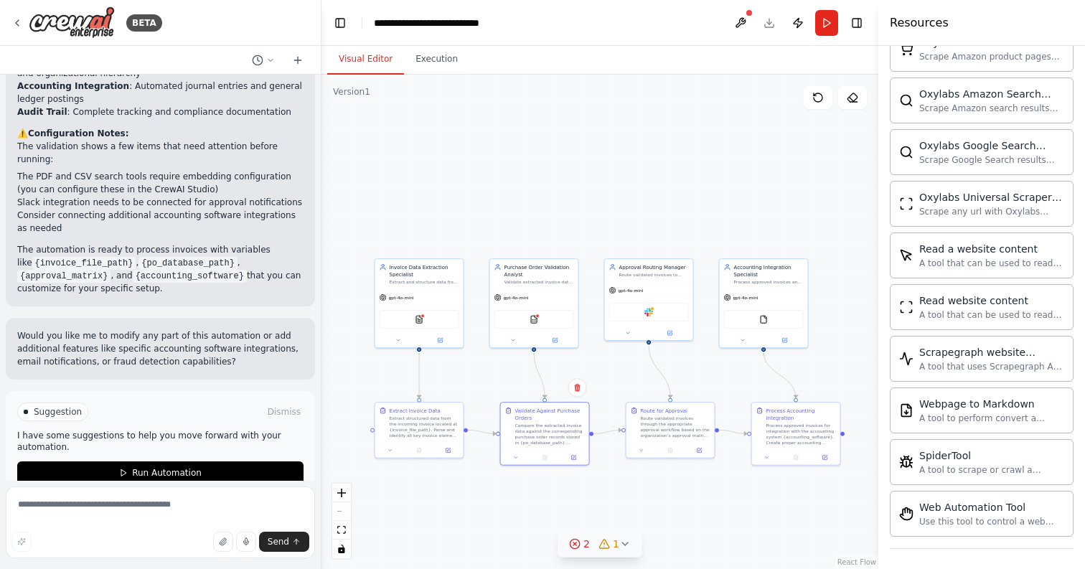
scroll to position [3419, 0]
